Goal: Complete application form

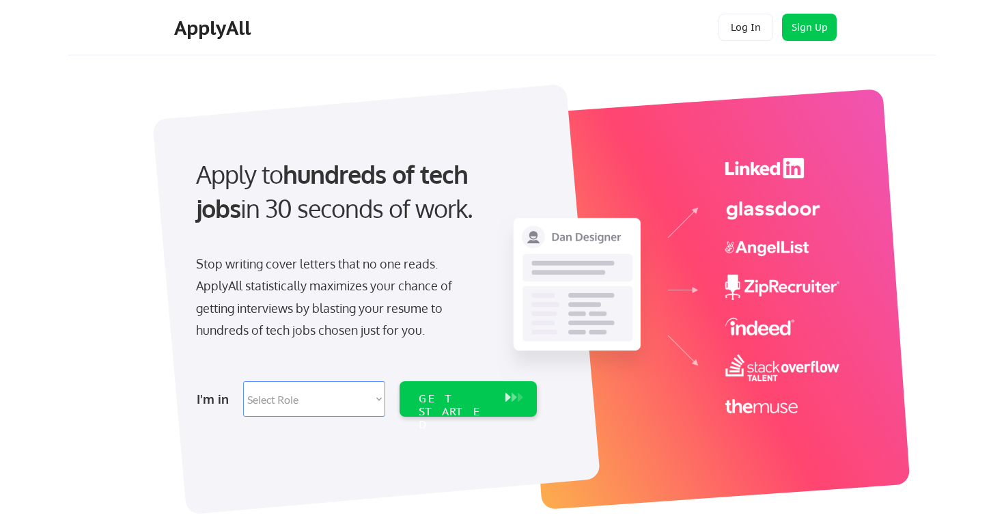
click at [309, 394] on select "Select Role Software Engineering Product Management Customer Success Sales UI/U…" at bounding box center [314, 399] width 142 height 36
select select ""hr_recruiting""
click at [451, 406] on div "GET STARTED" at bounding box center [455, 399] width 87 height 36
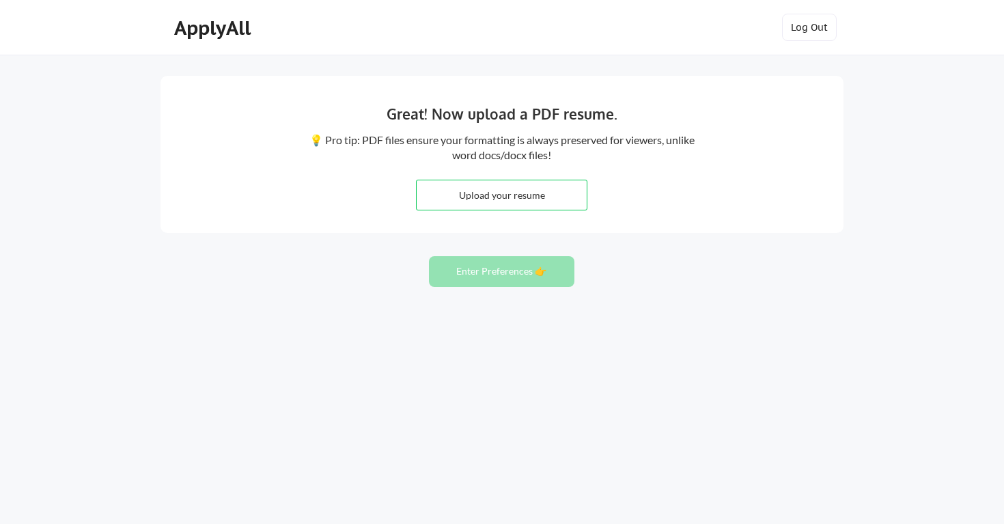
click at [513, 195] on input "file" at bounding box center [502, 194] width 170 height 29
type input "C:\fakepath\Carl Eardley (New) (1).pdf"
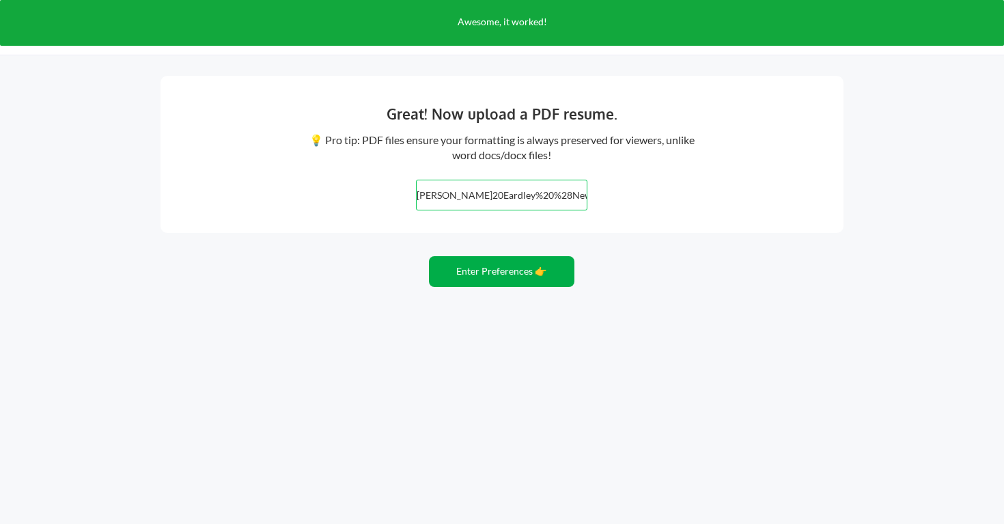
click at [520, 266] on button "Enter Preferences 👉" at bounding box center [501, 271] width 145 height 31
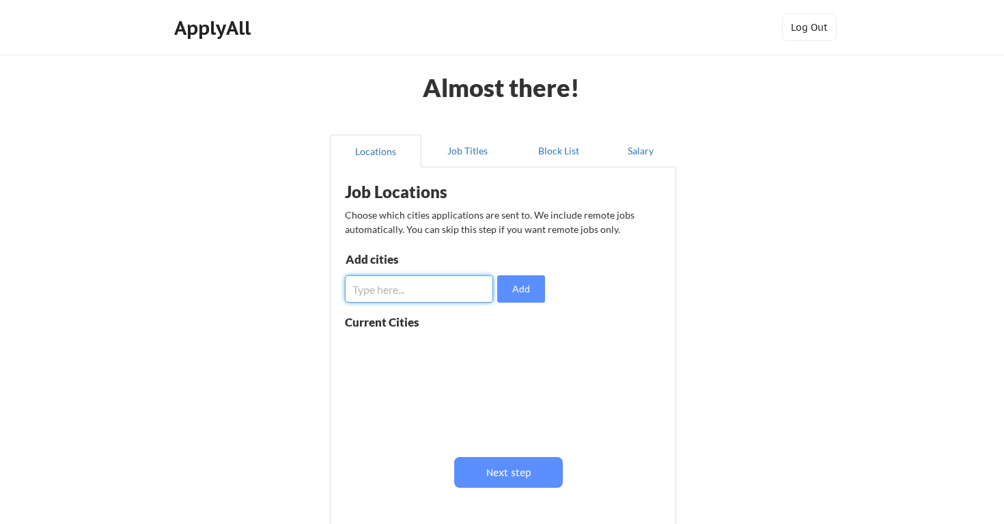
click at [405, 289] on input "input" at bounding box center [419, 288] width 148 height 27
type input "London"
click at [542, 287] on button "Add" at bounding box center [521, 288] width 48 height 27
click at [389, 290] on input "input" at bounding box center [419, 288] width 148 height 27
type input "Liverpool"
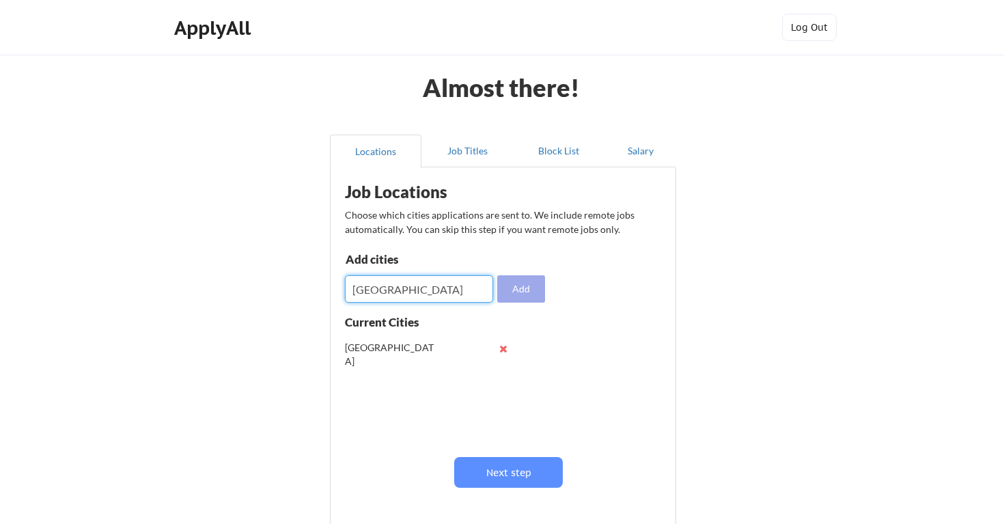
click at [533, 287] on button "Add" at bounding box center [521, 288] width 48 height 27
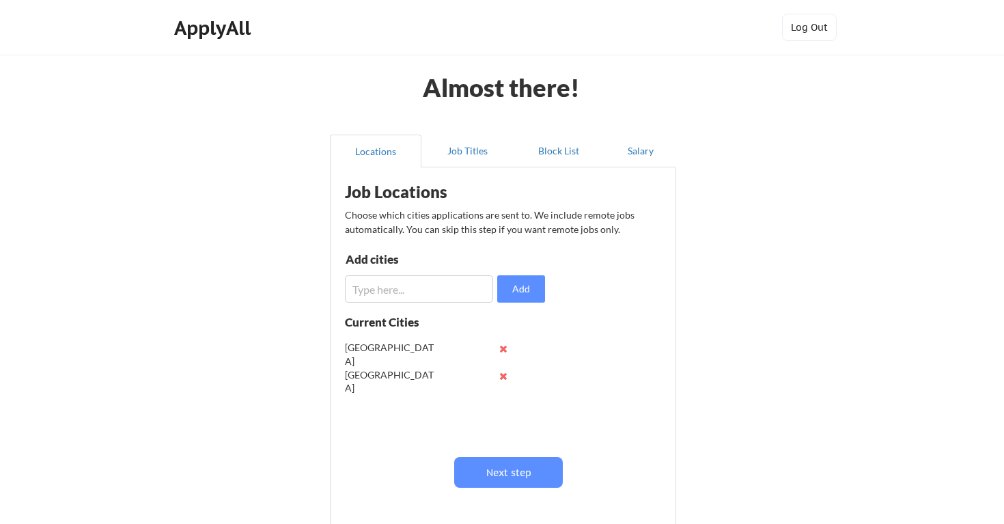
click at [384, 296] on input "input" at bounding box center [419, 288] width 148 height 27
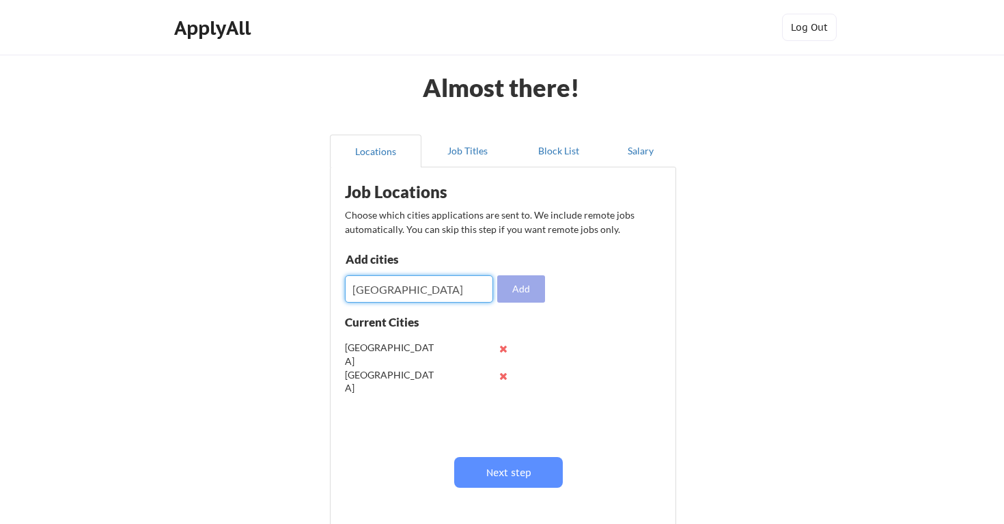
type input "manchester"
click at [518, 290] on button "Add" at bounding box center [521, 288] width 48 height 27
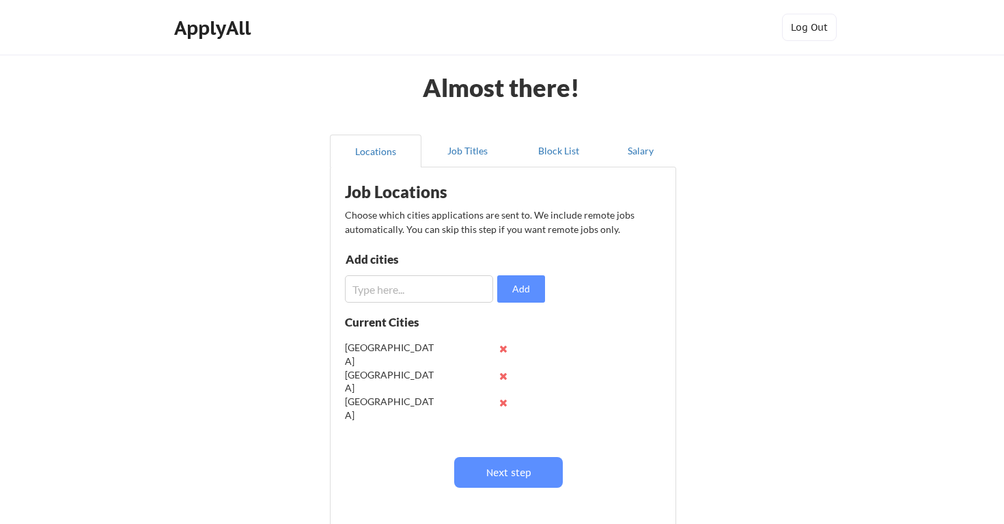
click at [404, 287] on input "input" at bounding box center [419, 288] width 148 height 27
type input "Birmingham"
click at [523, 295] on button "Add" at bounding box center [521, 288] width 48 height 27
click at [392, 289] on input "input" at bounding box center [419, 288] width 148 height 27
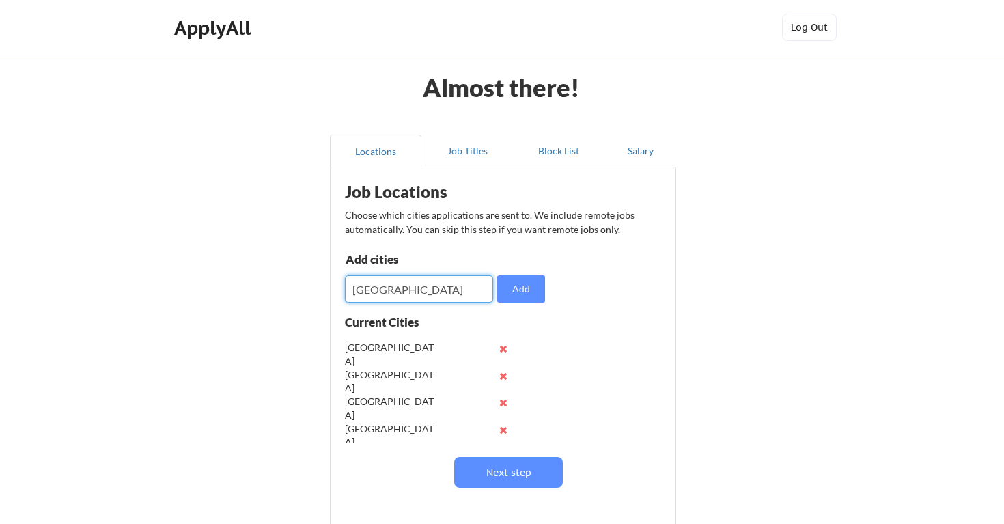
type input "Leeds"
click at [546, 286] on div "Add cities Add" at bounding box center [447, 277] width 204 height 49
click at [522, 291] on button "Add" at bounding box center [521, 288] width 48 height 27
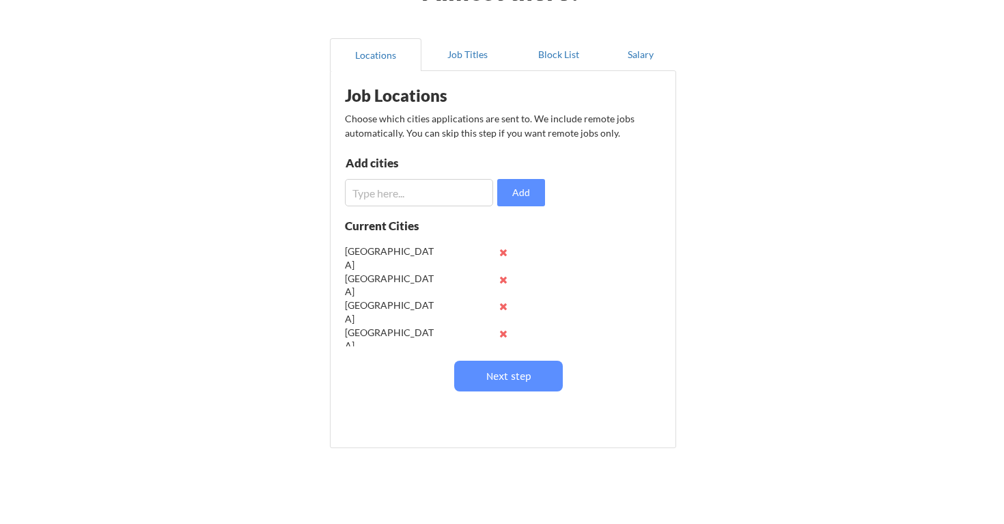
scroll to position [98, 0]
click at [520, 374] on button "Next step" at bounding box center [508, 374] width 109 height 31
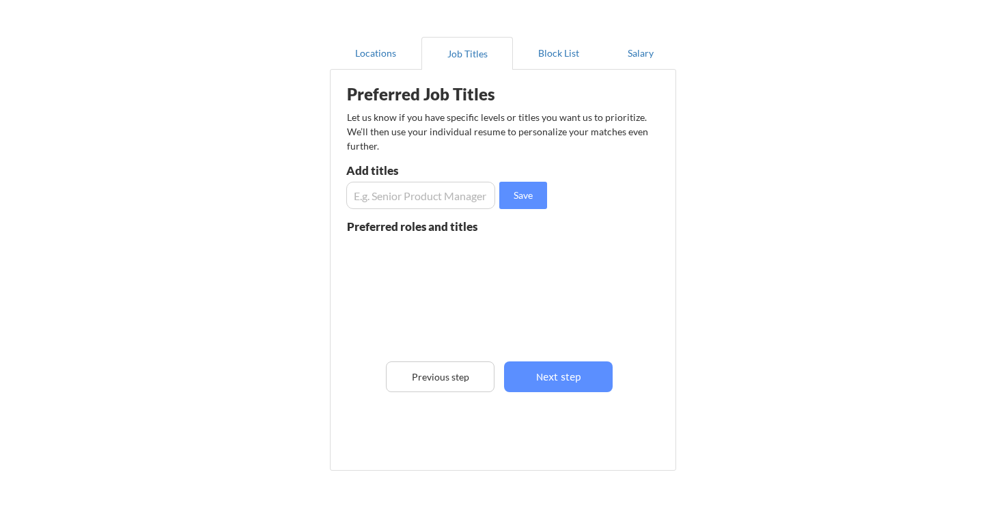
click at [392, 190] on input "input" at bounding box center [420, 195] width 149 height 27
type input "Y"
type input "Talent Acquisition Lead"
click at [522, 198] on button "Save" at bounding box center [523, 195] width 48 height 27
click at [393, 195] on input "input" at bounding box center [420, 195] width 149 height 27
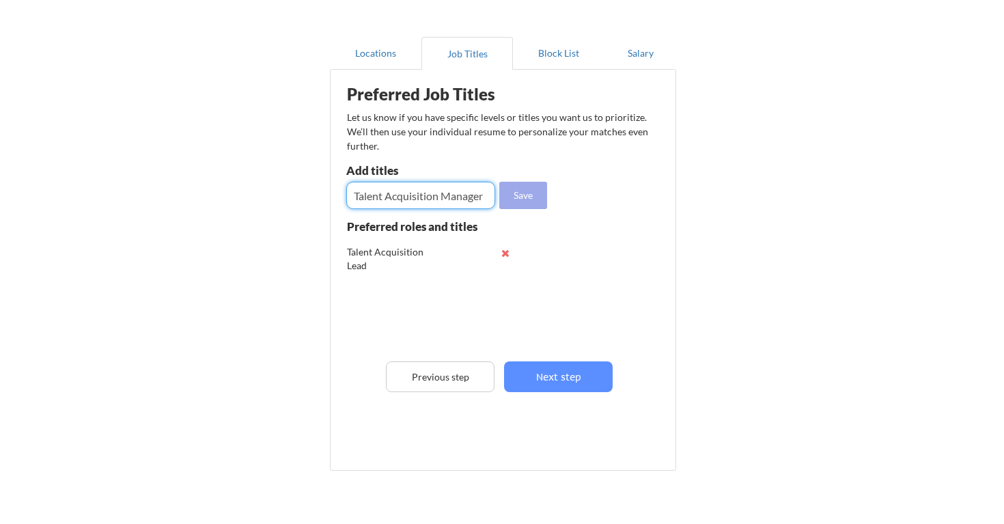
type input "Talent Acquisition Manager"
click at [525, 197] on button "Save" at bounding box center [523, 195] width 48 height 27
click at [400, 195] on input "input" at bounding box center [420, 195] width 149 height 27
type input "Talent Acquisition Advisor"
click at [520, 190] on button "Save" at bounding box center [523, 195] width 48 height 27
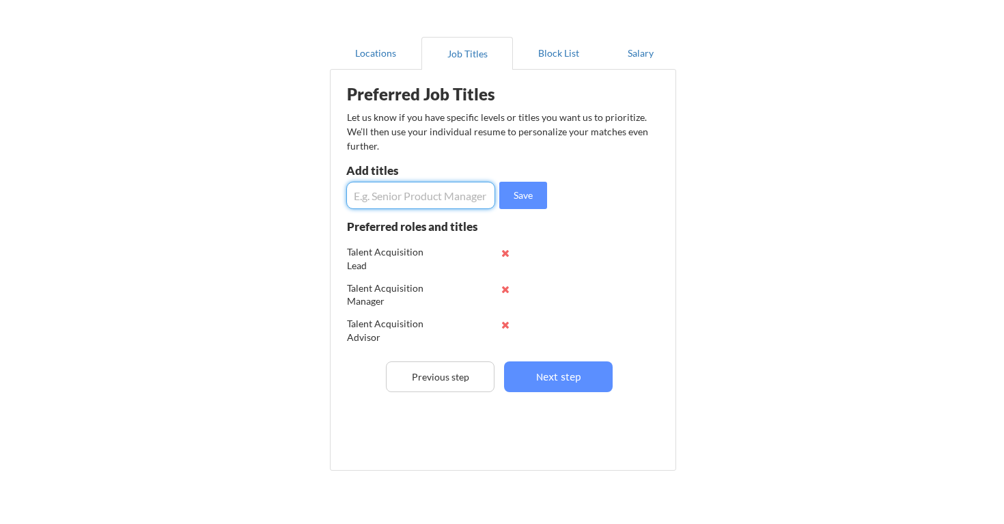
click at [411, 185] on input "input" at bounding box center [420, 195] width 149 height 27
click at [560, 371] on button "Next step" at bounding box center [558, 376] width 109 height 31
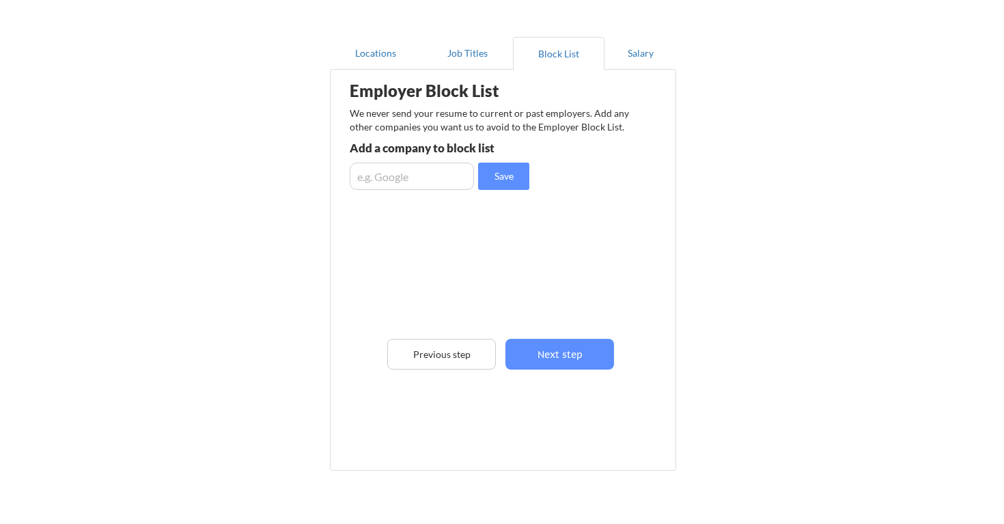
click at [409, 182] on input "input" at bounding box center [412, 176] width 124 height 27
type input "cubic transportation systems"
click at [509, 175] on button "Save" at bounding box center [503, 176] width 51 height 27
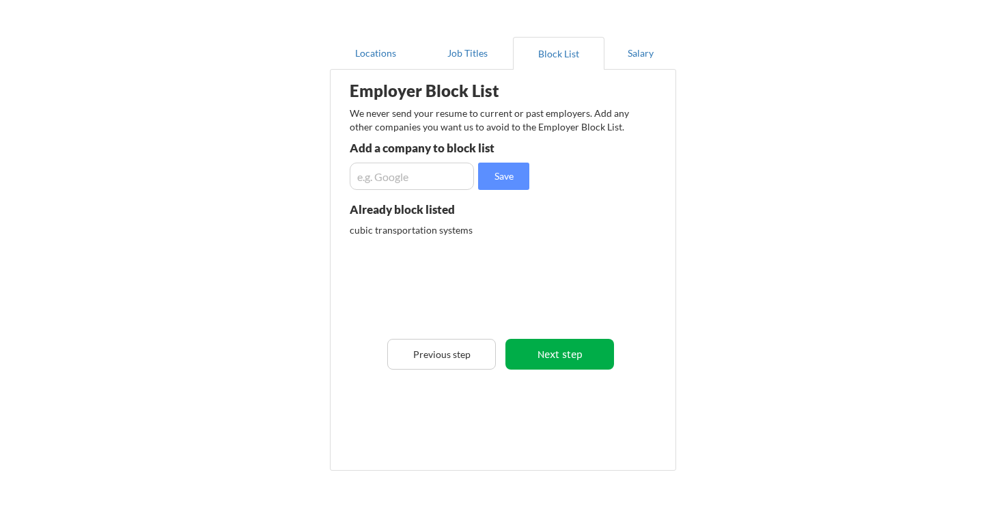
click at [570, 352] on button "Next step" at bounding box center [559, 354] width 109 height 31
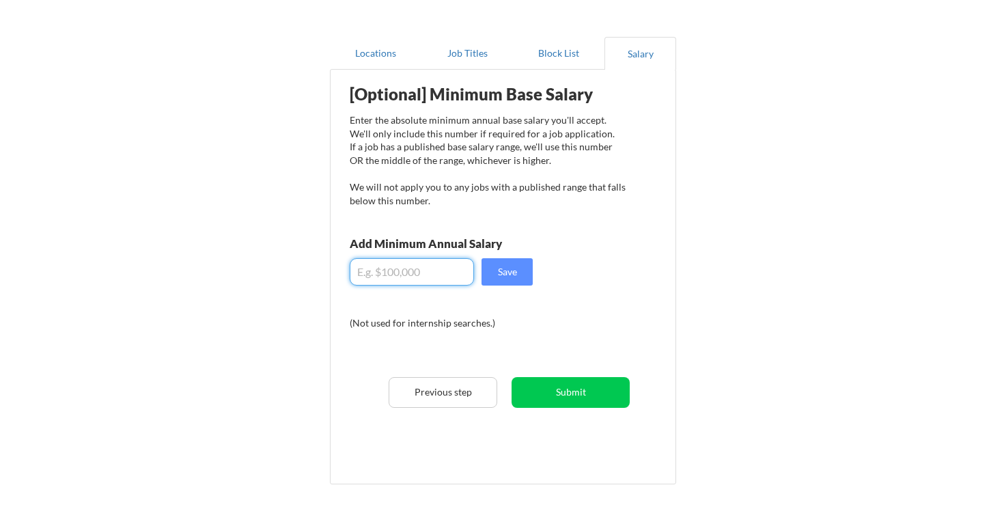
click at [386, 279] on input "input" at bounding box center [412, 271] width 124 height 27
type input "$100,000"
click at [520, 280] on button "Save" at bounding box center [506, 271] width 51 height 27
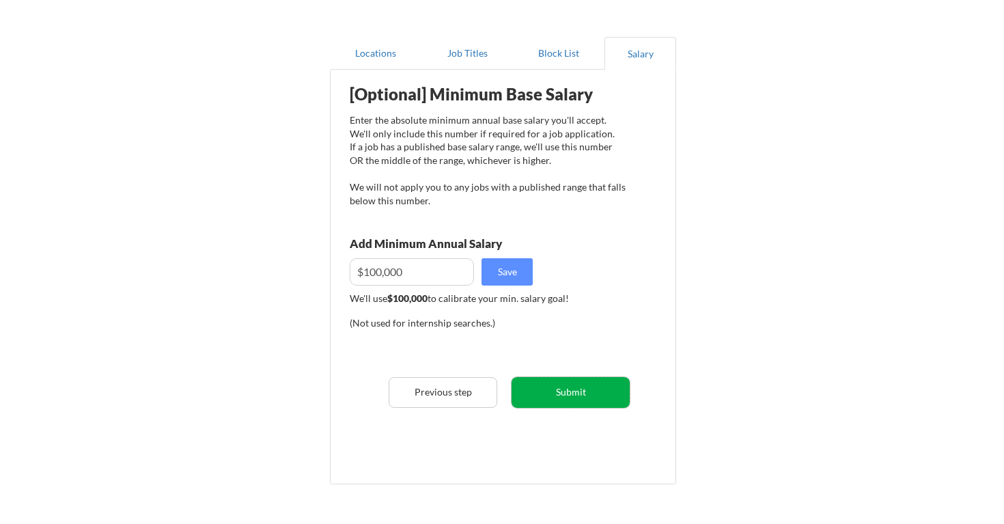
click at [591, 393] on button "Submit" at bounding box center [570, 392] width 118 height 31
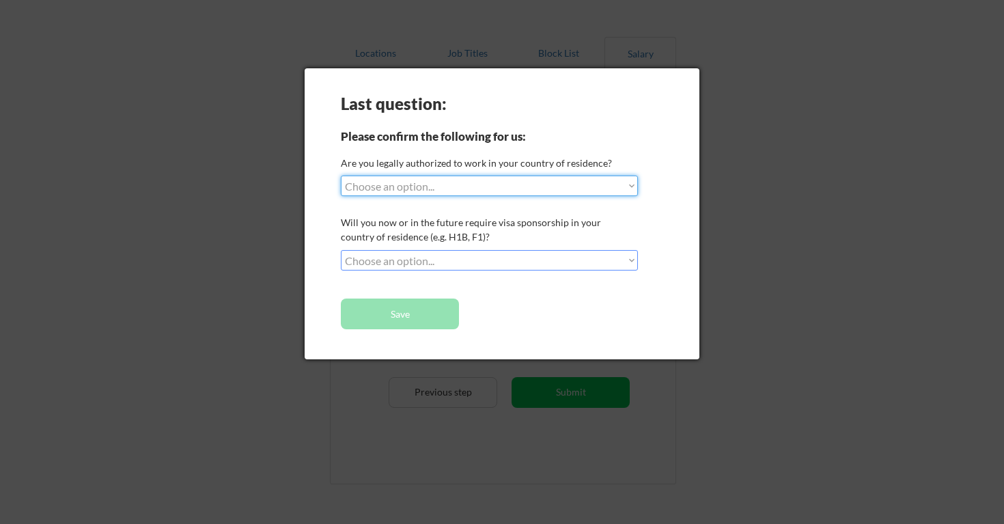
click at [453, 186] on select "Choose an option... Yes, I am a US Citizen Yes, I am a Canadian Citizen Yes, I …" at bounding box center [489, 185] width 297 height 20
select select ""yes__i_am_an_other_permanent_resident""
click at [445, 259] on select "Choose an option... No, I will not need sponsorship Yes, I will need sponsorship" at bounding box center [489, 260] width 297 height 20
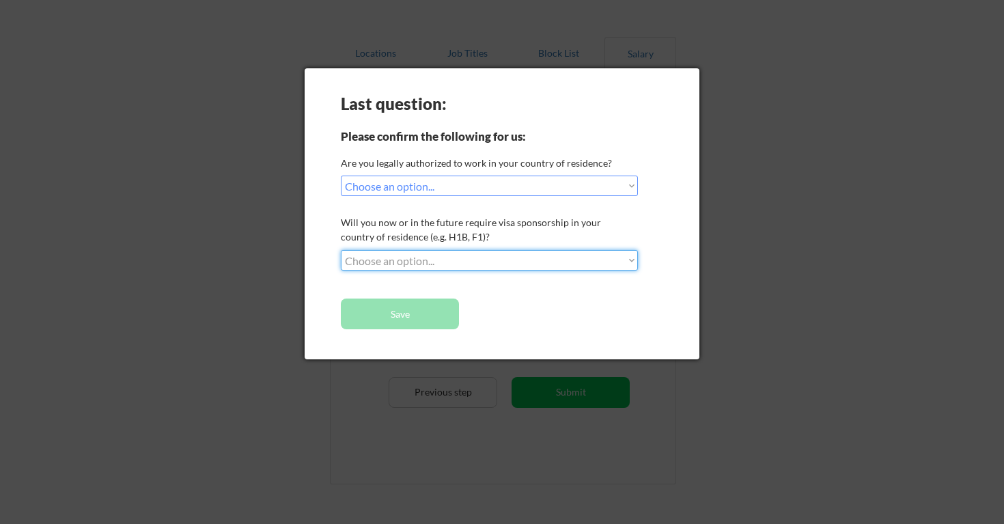
select select ""no__i_will_not_need_sponsorship""
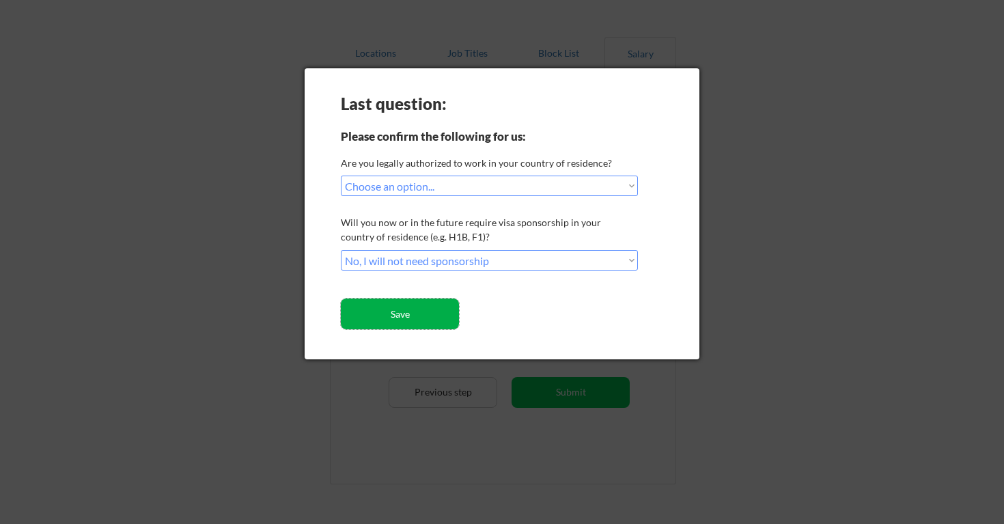
click at [423, 316] on button "Save" at bounding box center [400, 313] width 118 height 31
